Goal: Register for event/course

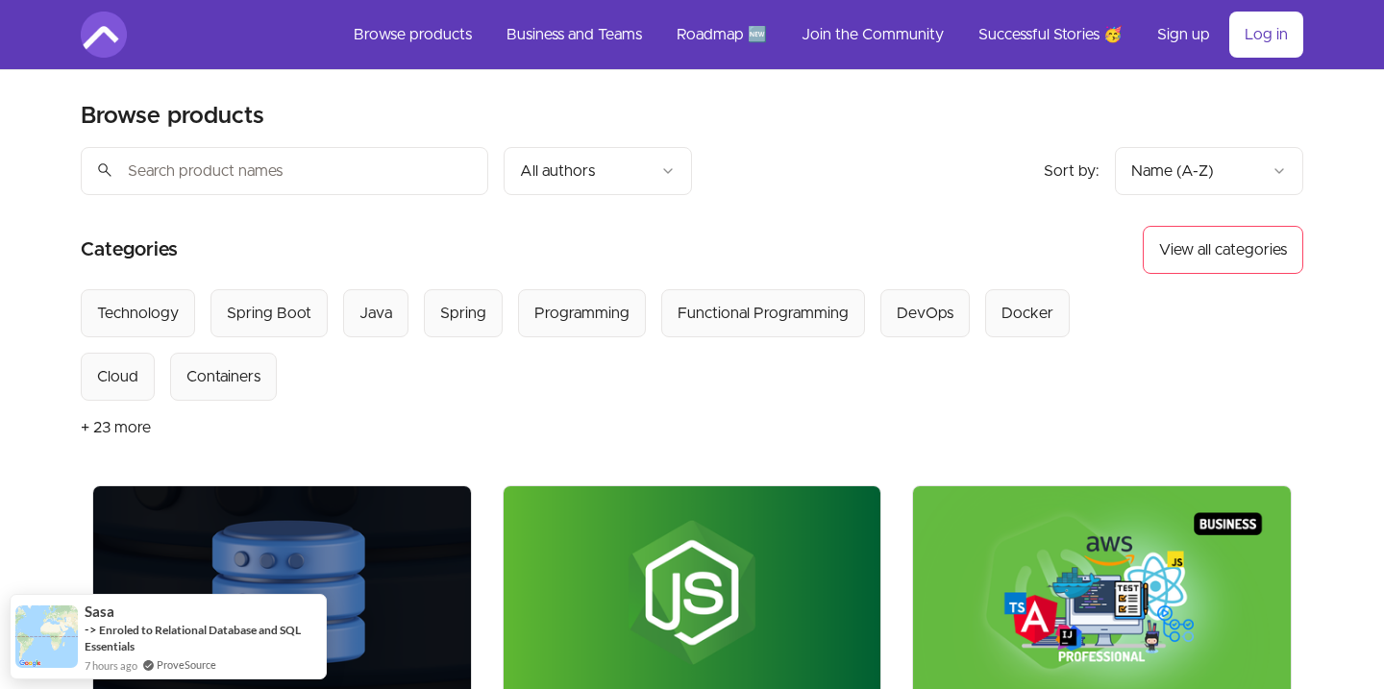
click at [443, 189] on input "search" at bounding box center [284, 171] width 407 height 48
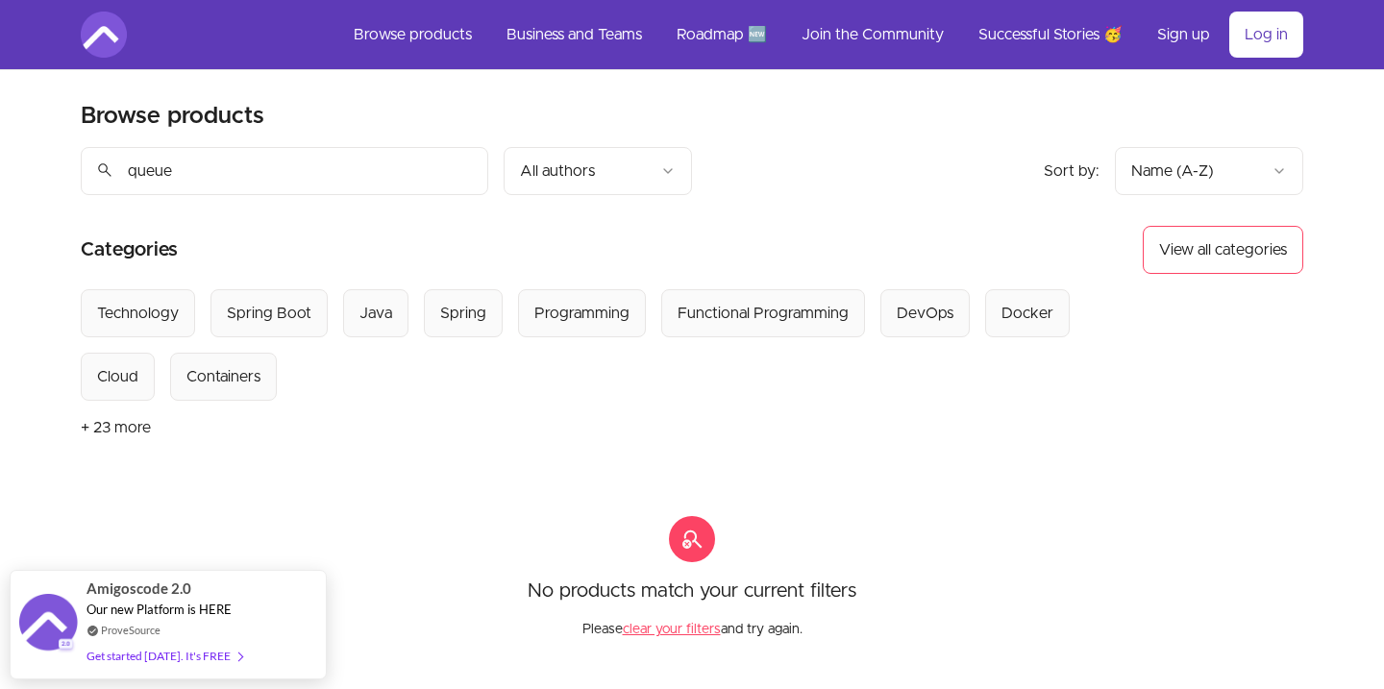
drag, startPoint x: 185, startPoint y: 168, endPoint x: 0, endPoint y: 177, distance: 185.6
click at [81, 177] on input "queue" at bounding box center [284, 171] width 407 height 48
type input "k"
drag, startPoint x: 202, startPoint y: 167, endPoint x: 0, endPoint y: 164, distance: 201.8
click at [81, 164] on input "kafka" at bounding box center [284, 171] width 407 height 48
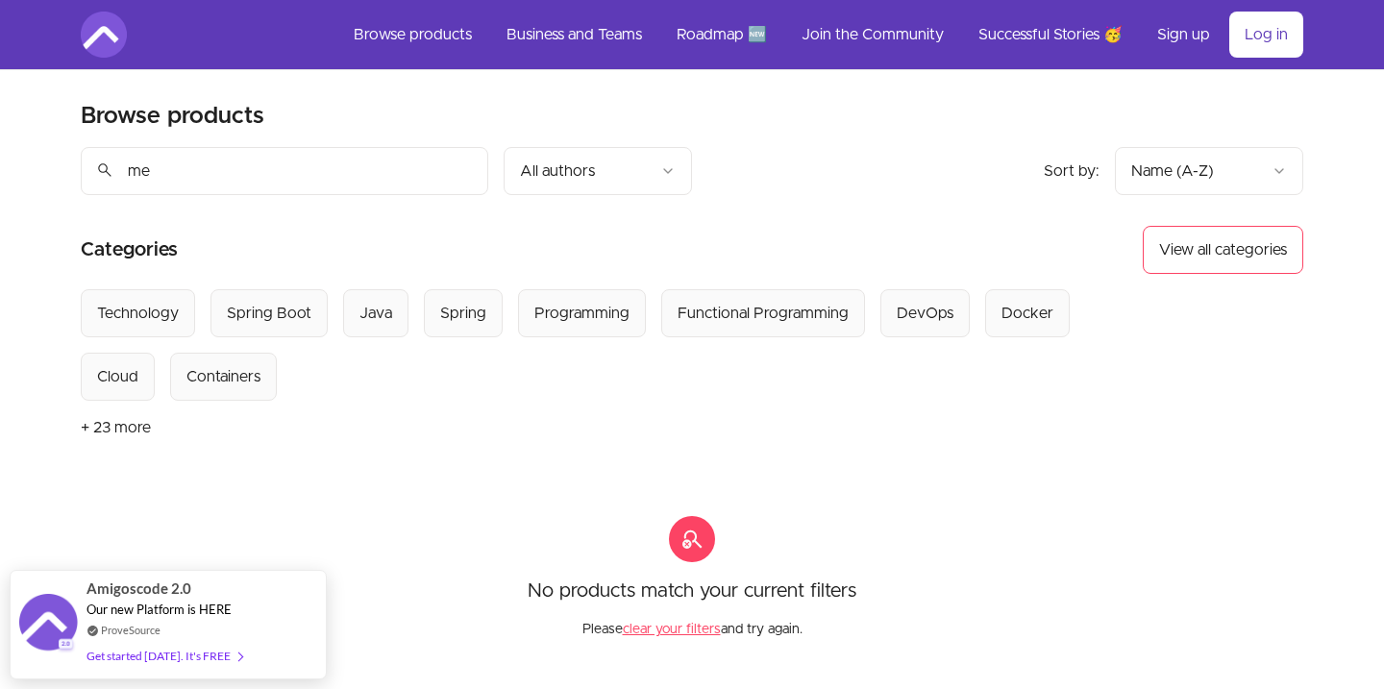
type input "m"
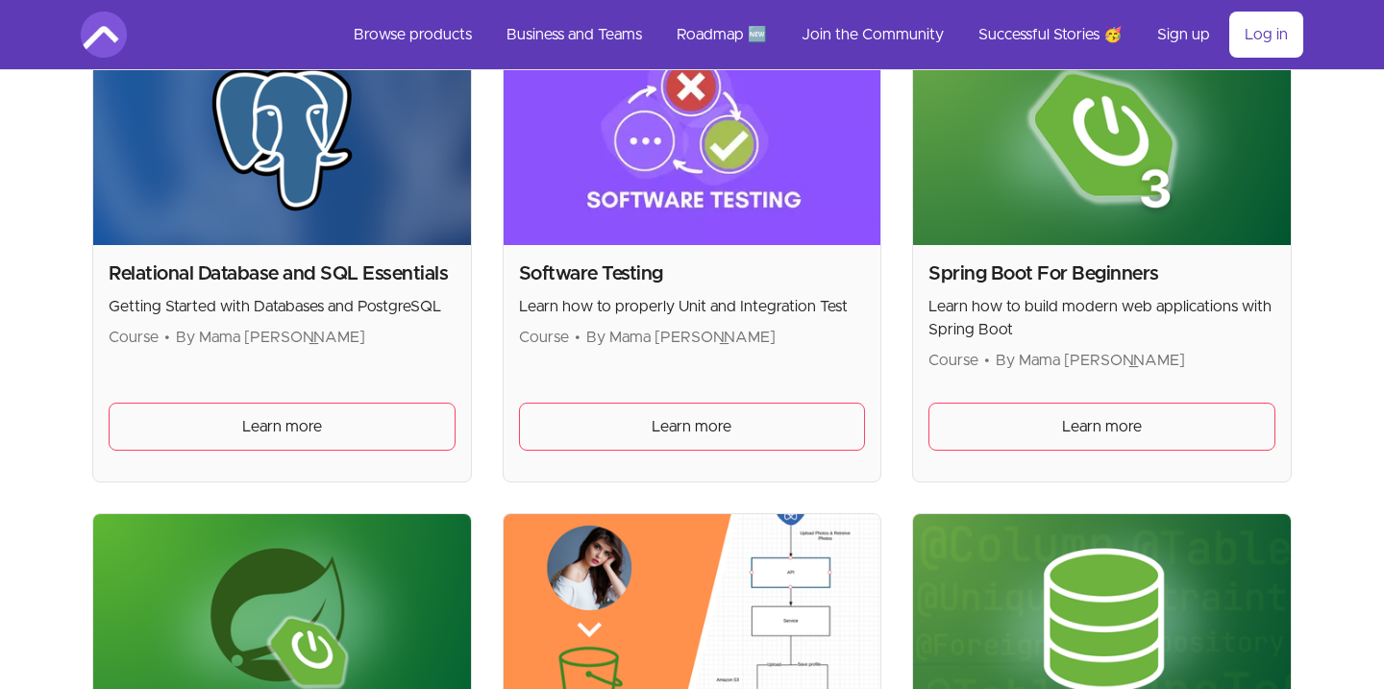
scroll to position [4243, 0]
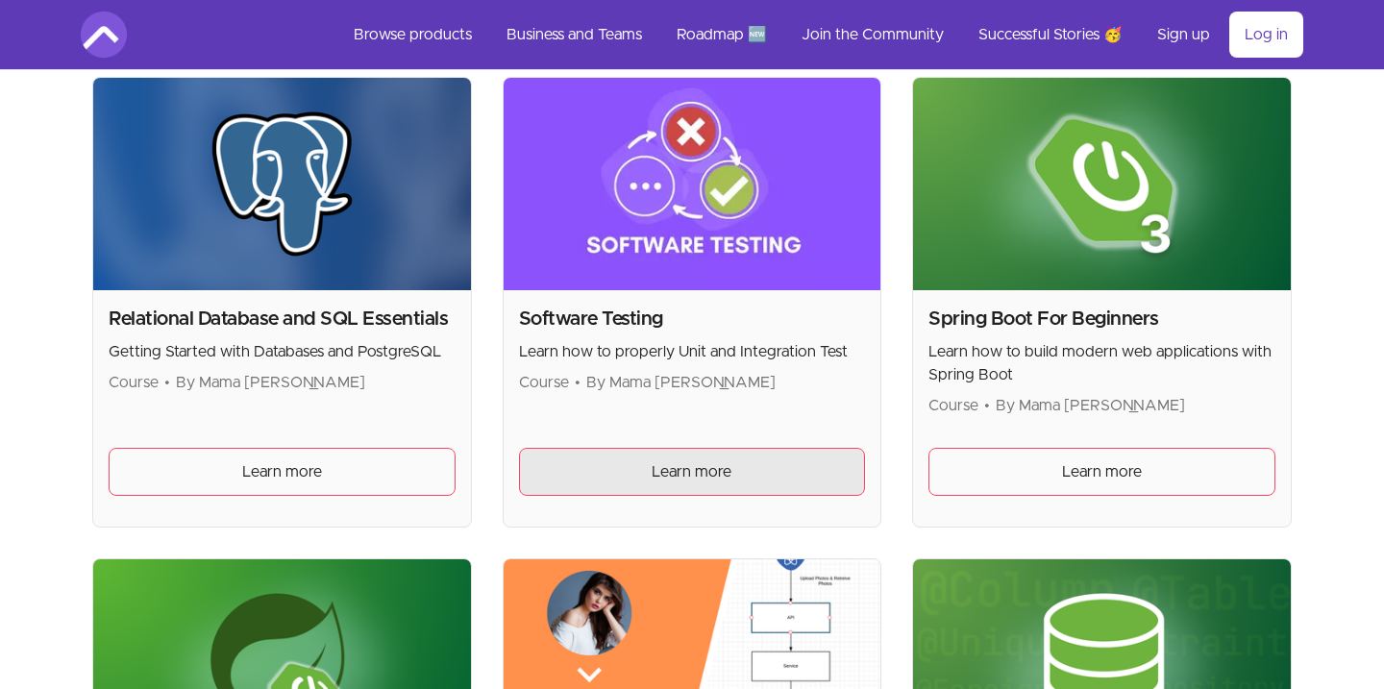
click at [742, 467] on link "Learn more" at bounding box center [692, 472] width 347 height 48
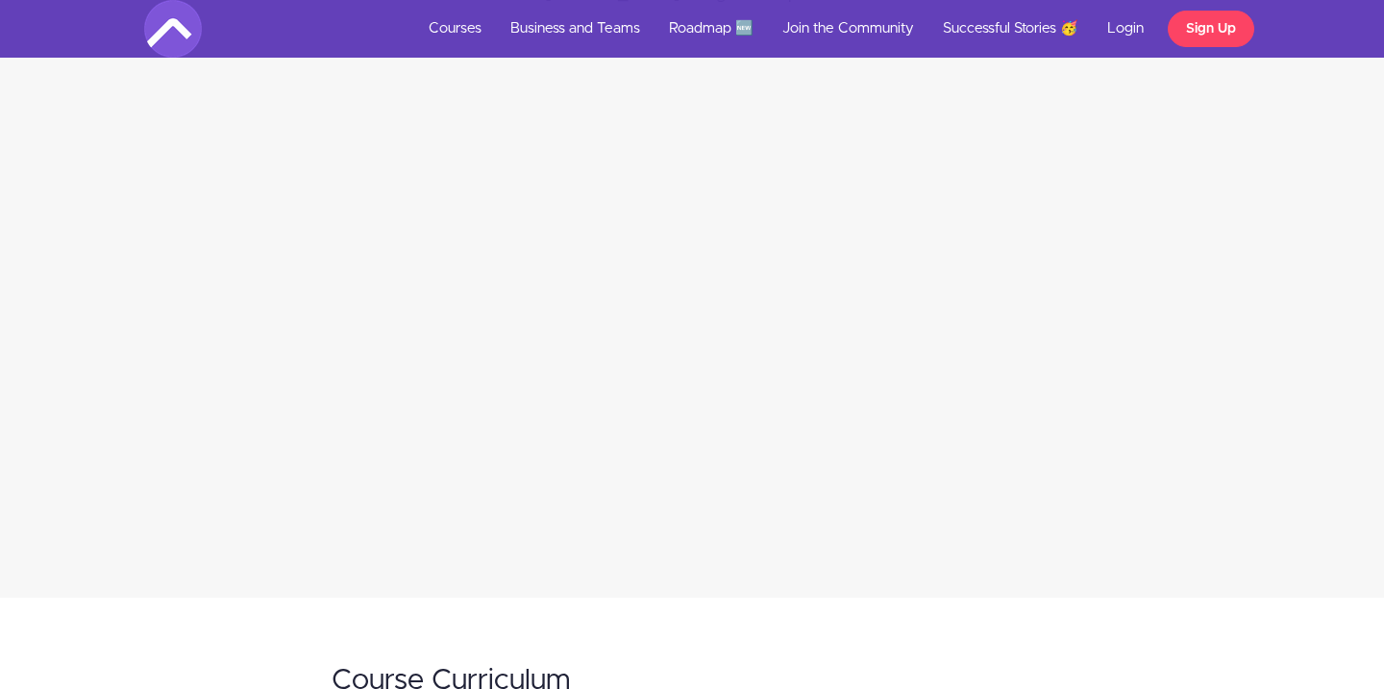
scroll to position [3050, 0]
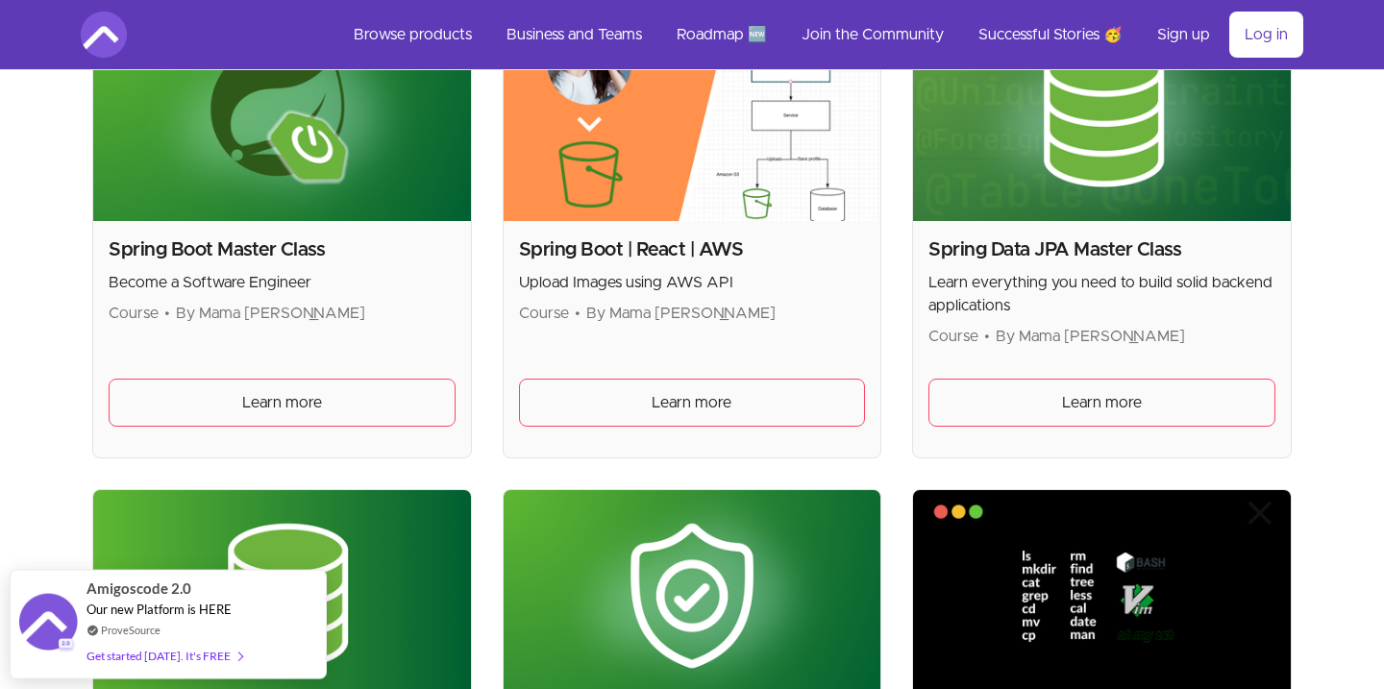
scroll to position [4784, 0]
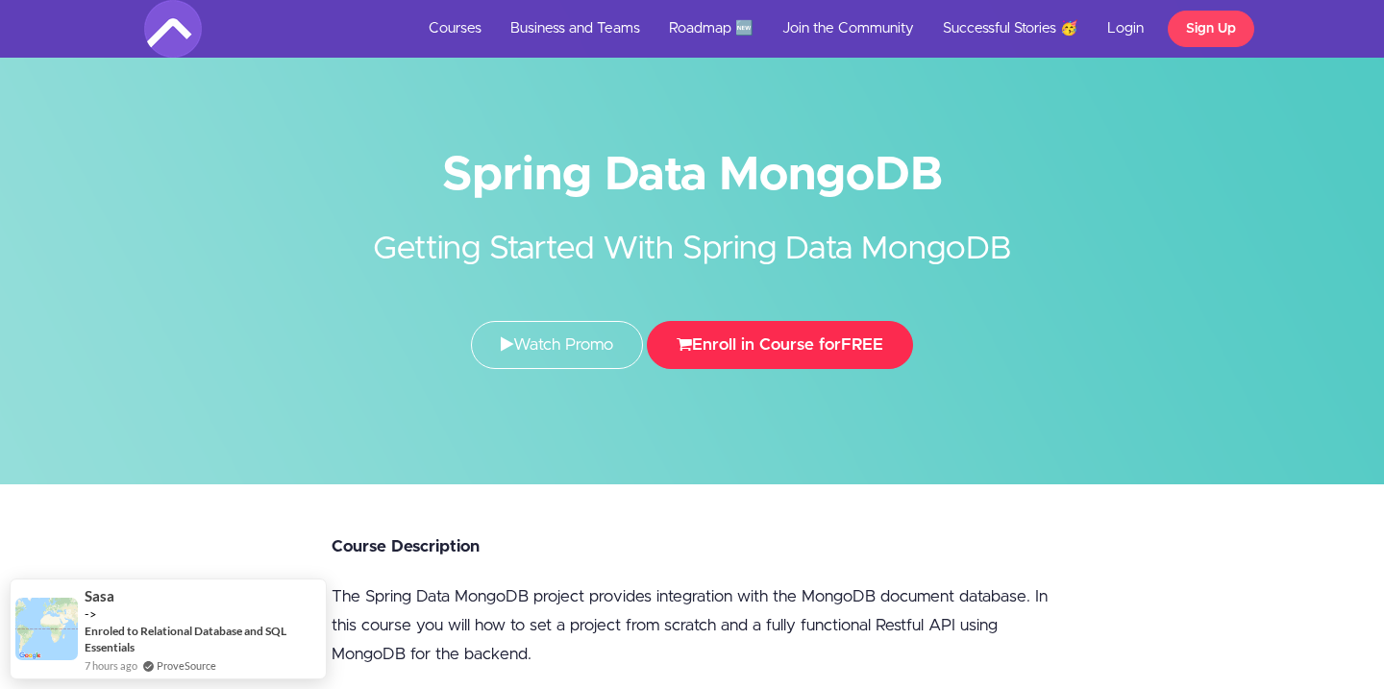
click at [803, 333] on button "Enroll in Course for FREE" at bounding box center [780, 345] width 266 height 48
